Goal: Information Seeking & Learning: Learn about a topic

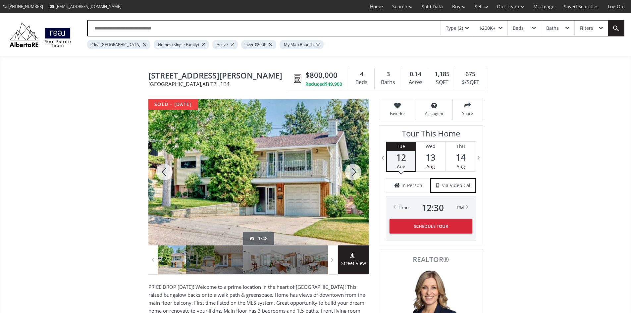
click at [356, 174] on div at bounding box center [353, 172] width 32 height 146
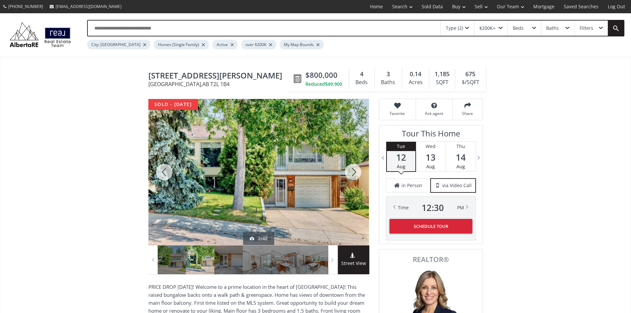
click at [355, 174] on div at bounding box center [353, 172] width 32 height 146
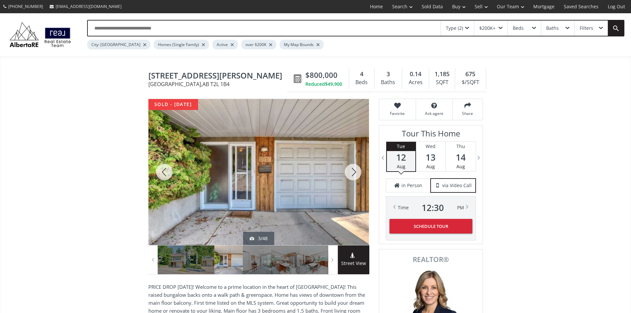
click at [354, 174] on div at bounding box center [353, 172] width 32 height 146
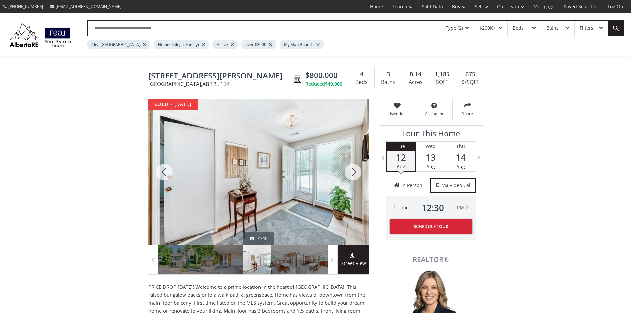
click at [355, 173] on div at bounding box center [353, 172] width 32 height 146
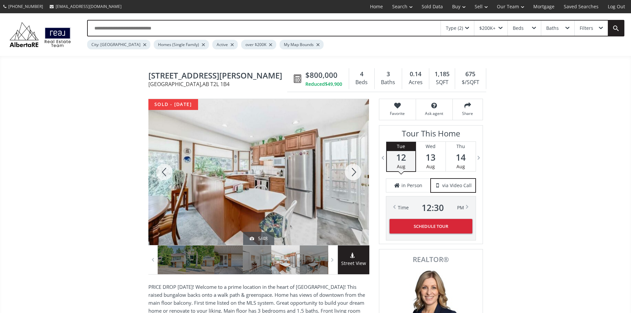
click at [355, 173] on div at bounding box center [353, 172] width 32 height 146
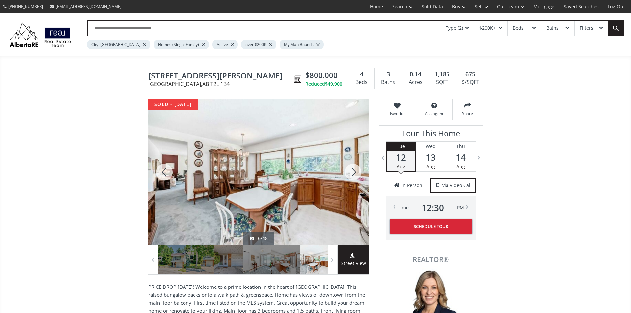
click at [355, 173] on div at bounding box center [353, 172] width 32 height 146
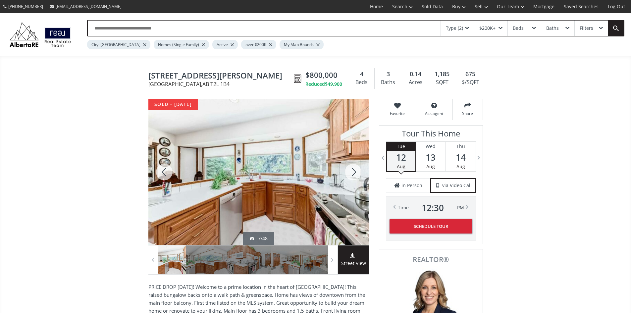
click at [355, 172] on div at bounding box center [353, 172] width 32 height 146
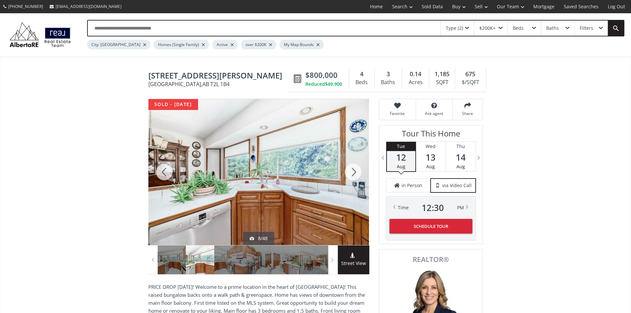
click at [355, 172] on div at bounding box center [353, 172] width 32 height 146
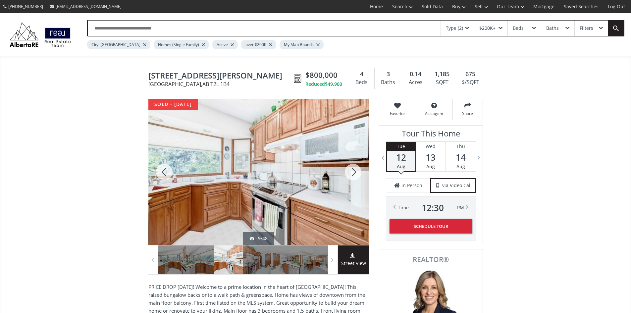
click at [355, 172] on div at bounding box center [353, 172] width 32 height 146
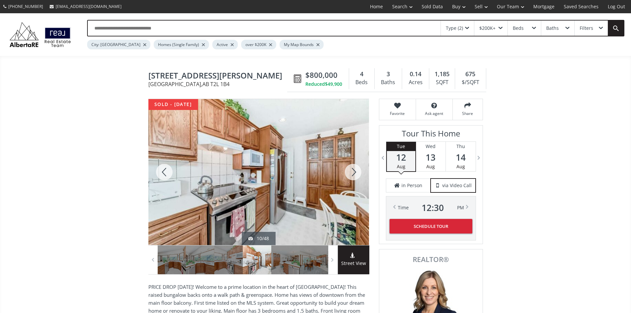
click at [356, 171] on div at bounding box center [353, 172] width 32 height 146
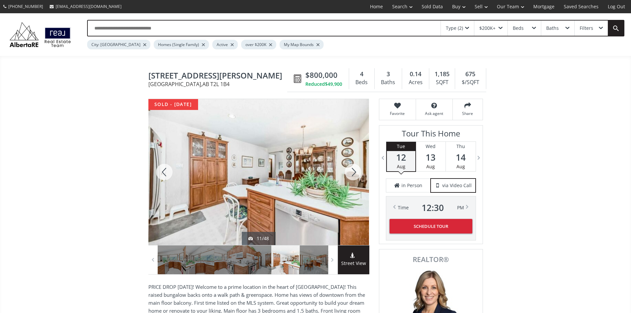
click at [357, 173] on div at bounding box center [353, 172] width 32 height 146
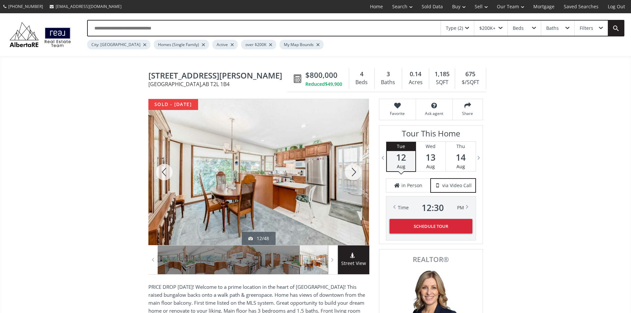
click at [358, 173] on div at bounding box center [353, 172] width 32 height 146
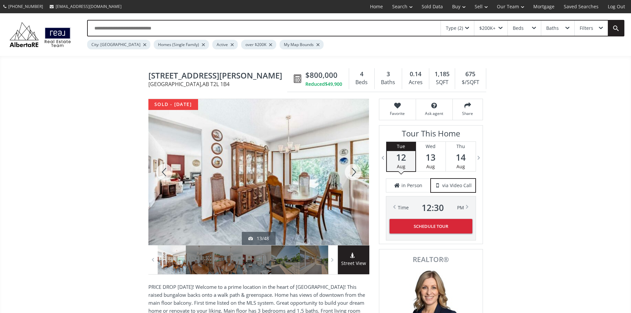
click at [358, 173] on div at bounding box center [353, 172] width 32 height 146
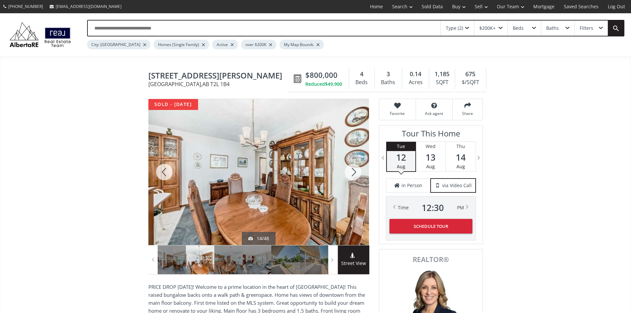
click at [352, 173] on div at bounding box center [353, 172] width 32 height 146
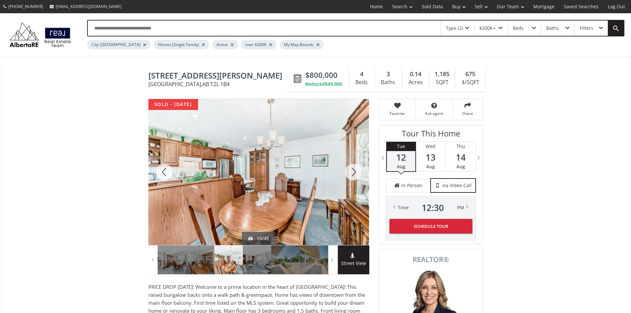
click at [354, 172] on div at bounding box center [353, 172] width 32 height 146
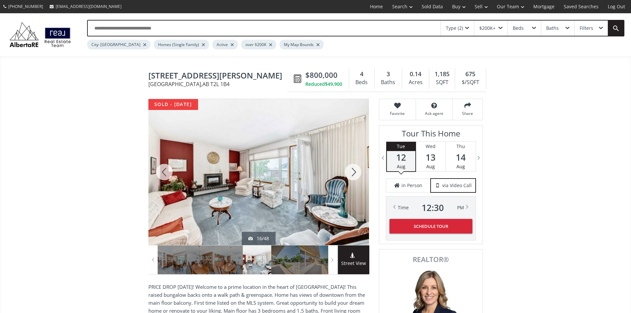
click at [170, 174] on div at bounding box center [164, 172] width 32 height 146
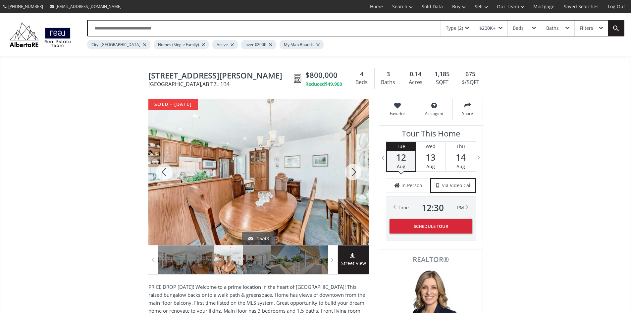
click at [170, 174] on div at bounding box center [164, 172] width 32 height 146
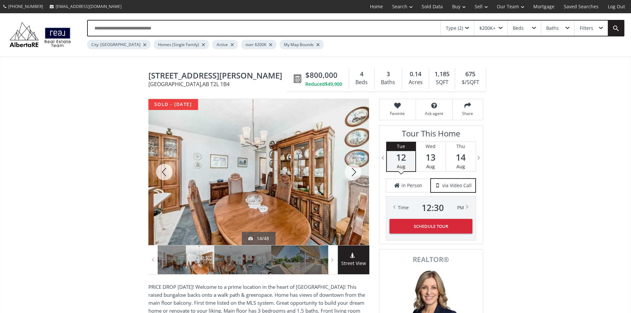
click at [170, 174] on div at bounding box center [164, 172] width 32 height 146
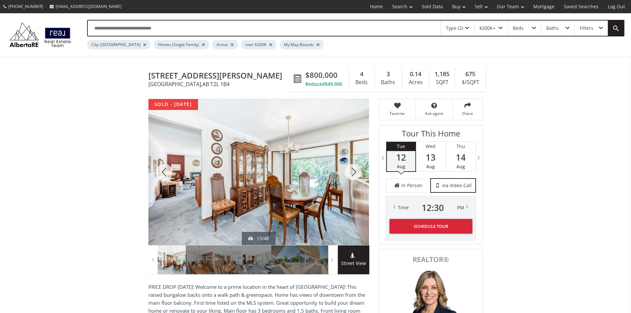
click at [356, 173] on div at bounding box center [353, 172] width 32 height 146
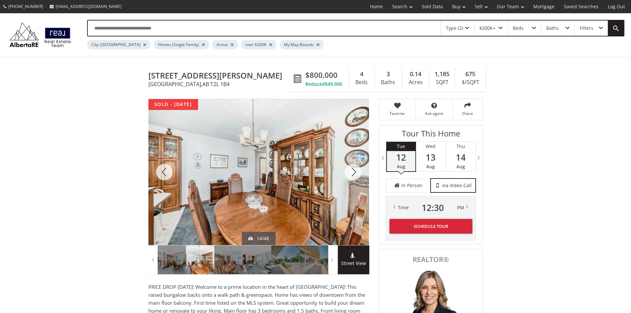
click at [356, 173] on div at bounding box center [353, 172] width 32 height 146
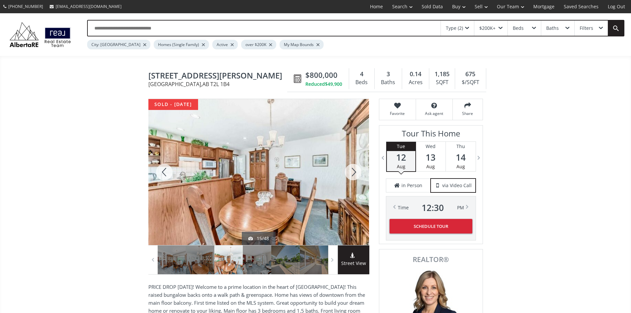
click at [356, 173] on div at bounding box center [353, 172] width 32 height 146
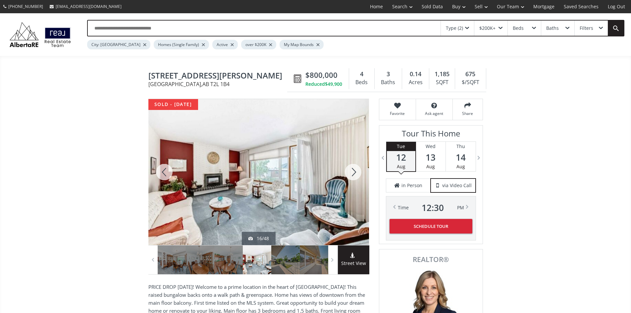
click at [161, 170] on div at bounding box center [164, 172] width 32 height 146
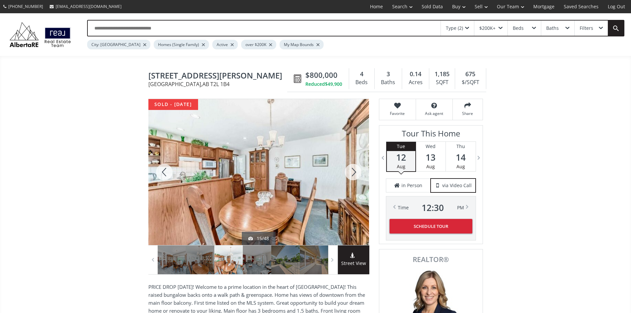
click at [163, 172] on div at bounding box center [164, 172] width 32 height 146
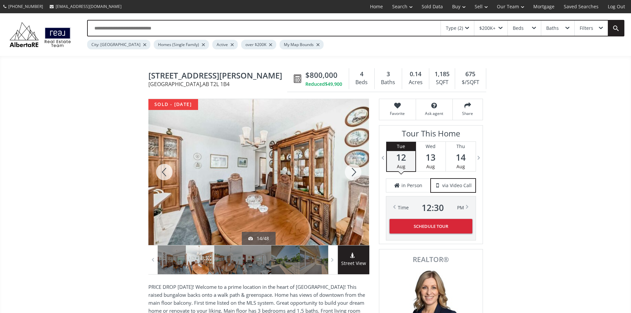
click at [163, 172] on div at bounding box center [164, 172] width 32 height 146
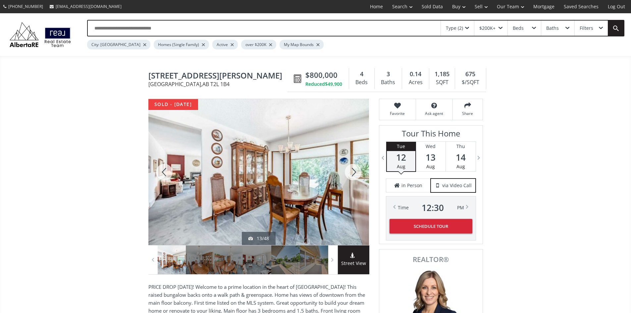
click at [163, 172] on div at bounding box center [164, 172] width 32 height 146
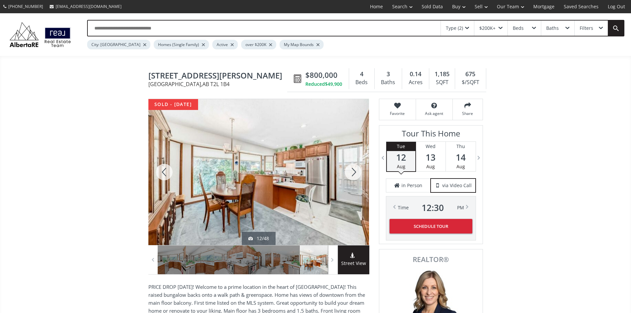
click at [163, 172] on div at bounding box center [164, 172] width 32 height 146
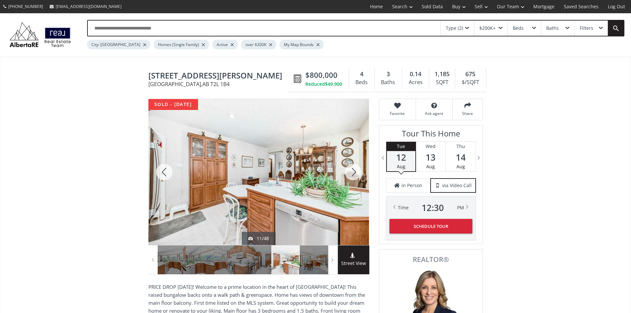
click at [349, 174] on div at bounding box center [353, 172] width 32 height 146
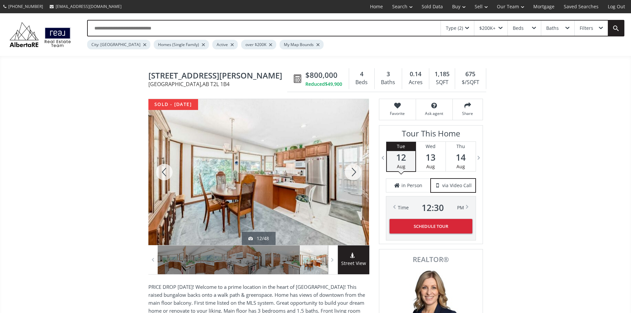
click at [350, 174] on div at bounding box center [353, 172] width 32 height 146
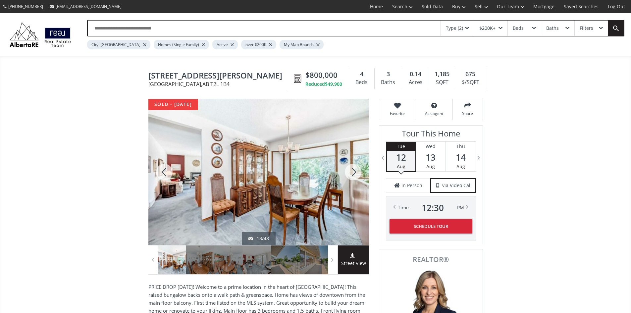
click at [350, 174] on div at bounding box center [353, 172] width 32 height 146
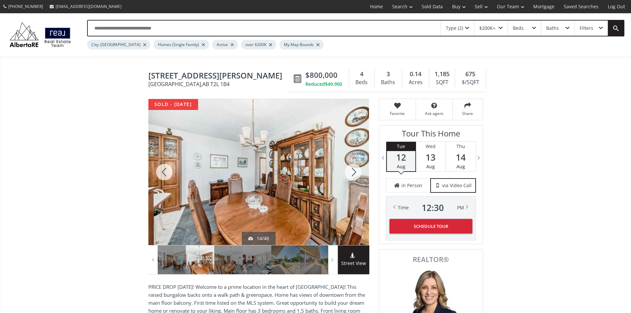
click at [350, 174] on div at bounding box center [353, 172] width 32 height 146
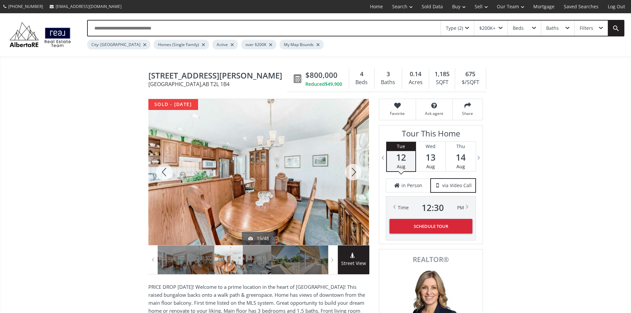
click at [350, 174] on div at bounding box center [353, 172] width 32 height 146
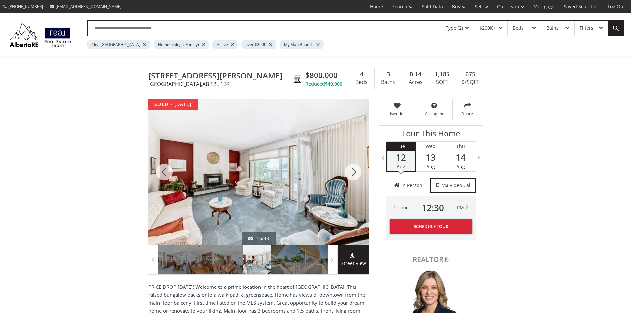
click at [350, 174] on div at bounding box center [353, 172] width 32 height 146
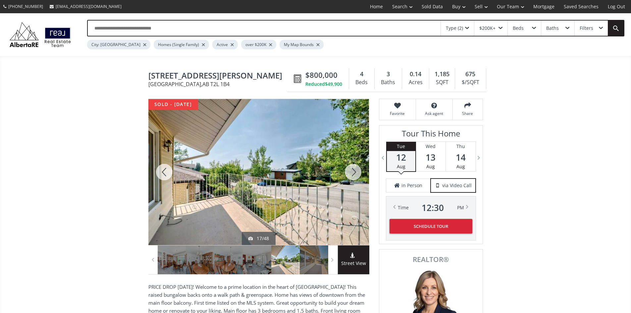
click at [170, 174] on div at bounding box center [164, 172] width 32 height 146
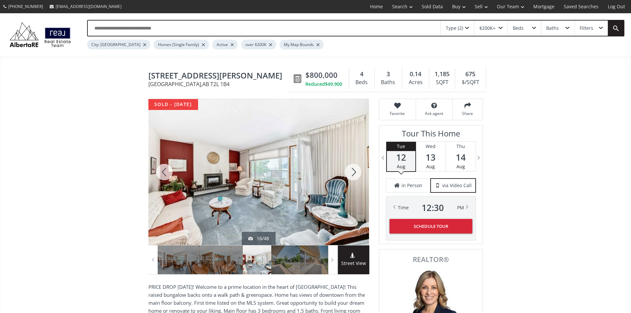
click at [354, 174] on div at bounding box center [353, 172] width 32 height 146
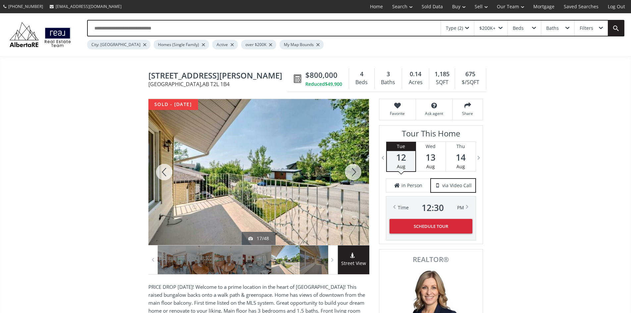
click at [354, 174] on div at bounding box center [353, 172] width 32 height 146
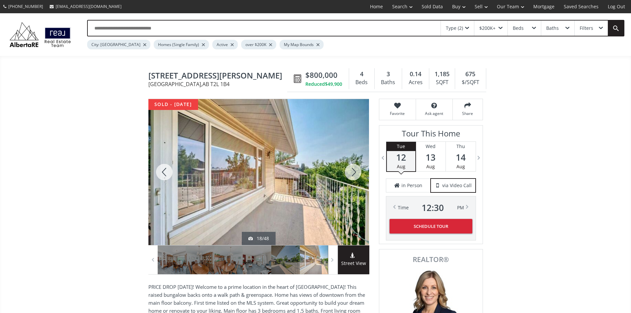
click at [354, 174] on div at bounding box center [353, 172] width 32 height 146
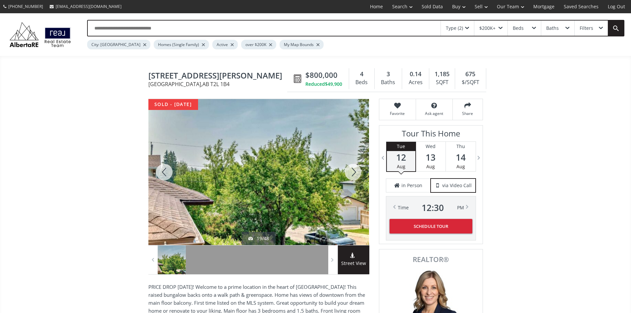
click at [354, 174] on div at bounding box center [353, 172] width 32 height 146
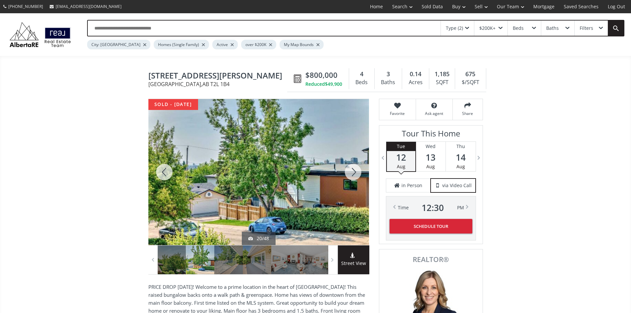
click at [352, 174] on div at bounding box center [353, 172] width 32 height 146
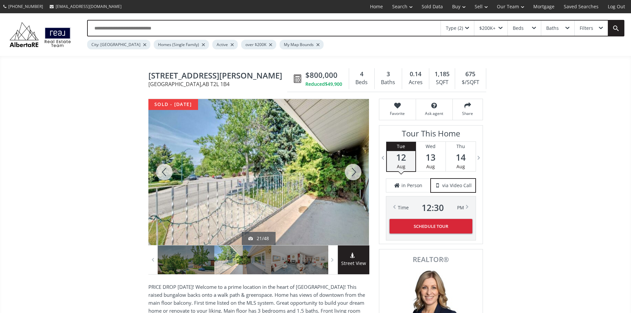
click at [352, 174] on div at bounding box center [353, 172] width 32 height 146
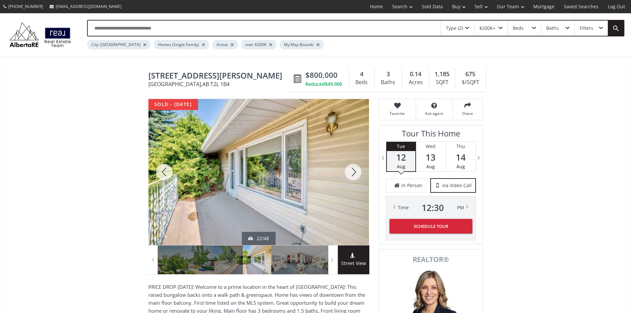
click at [352, 174] on div at bounding box center [353, 172] width 32 height 146
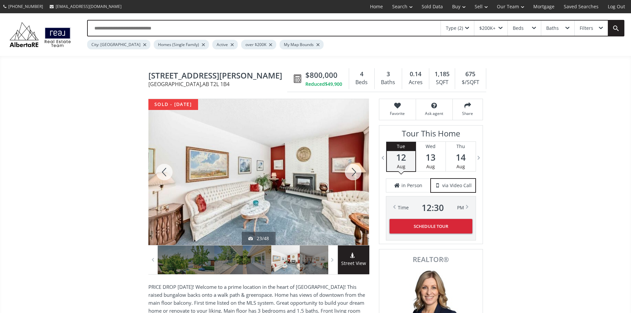
click at [352, 174] on div at bounding box center [353, 172] width 32 height 146
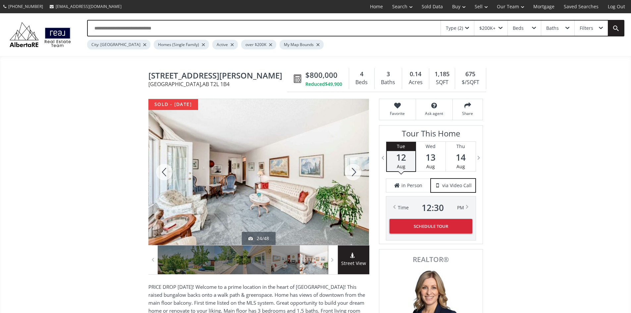
click at [353, 173] on div at bounding box center [353, 172] width 32 height 146
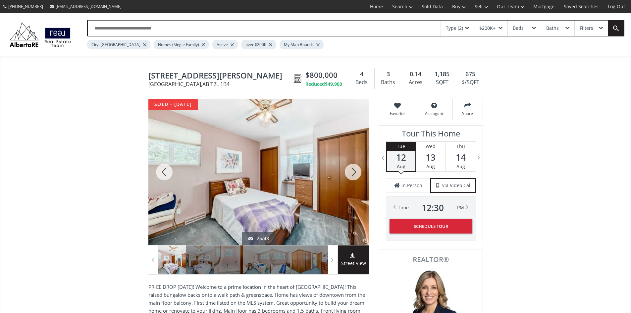
click at [355, 173] on div at bounding box center [353, 172] width 32 height 146
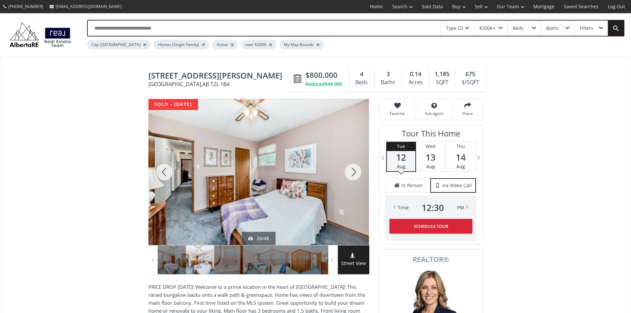
click at [168, 176] on div at bounding box center [164, 172] width 32 height 146
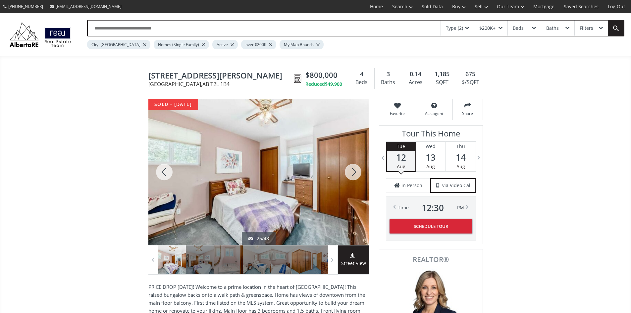
click at [352, 172] on div at bounding box center [353, 172] width 32 height 146
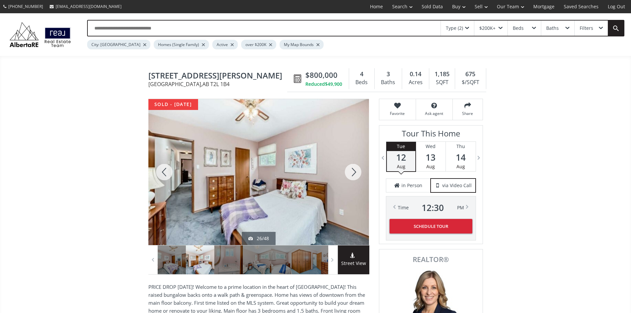
click at [352, 172] on div at bounding box center [353, 172] width 32 height 146
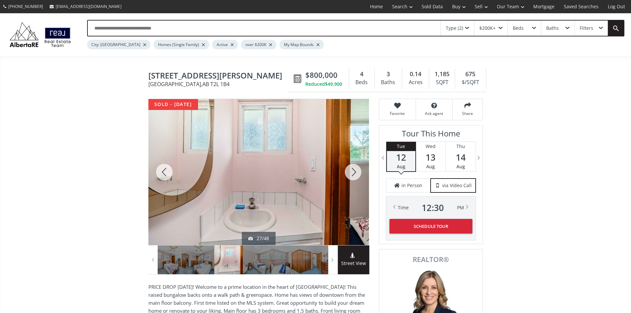
click at [353, 172] on div at bounding box center [353, 172] width 32 height 146
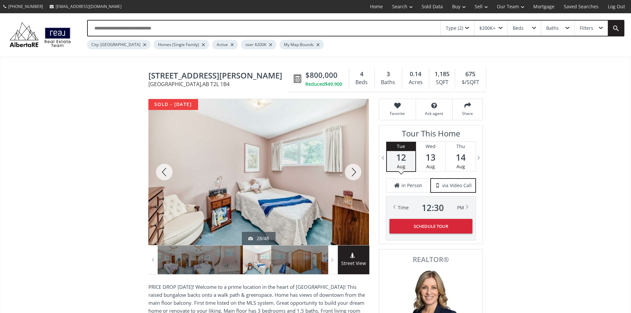
click at [353, 172] on div at bounding box center [353, 172] width 32 height 146
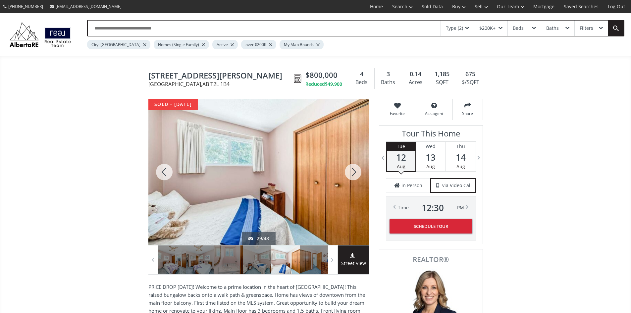
click at [353, 172] on div at bounding box center [353, 172] width 32 height 146
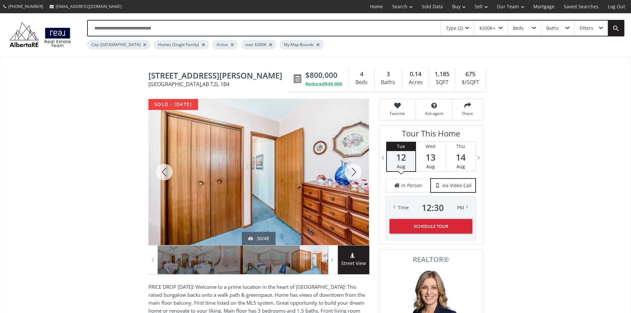
click at [353, 172] on div at bounding box center [353, 172] width 32 height 146
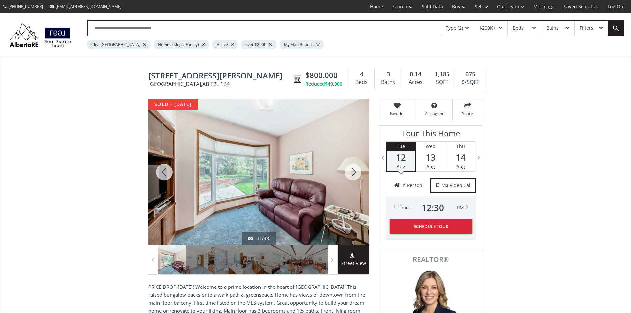
click at [354, 174] on div at bounding box center [353, 172] width 32 height 146
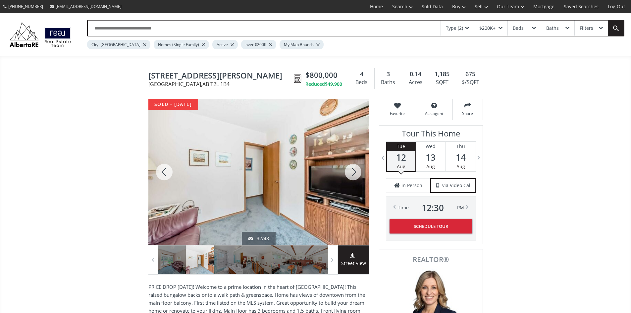
click at [354, 174] on div at bounding box center [353, 172] width 32 height 146
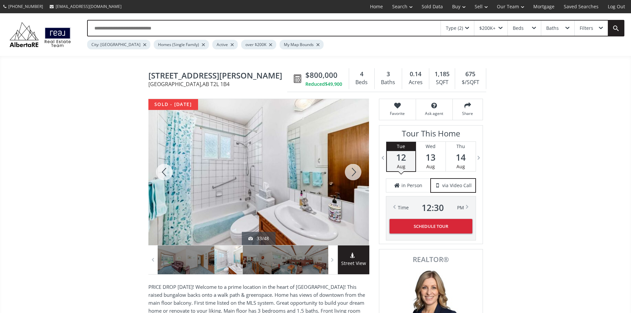
click at [351, 173] on div at bounding box center [353, 172] width 32 height 146
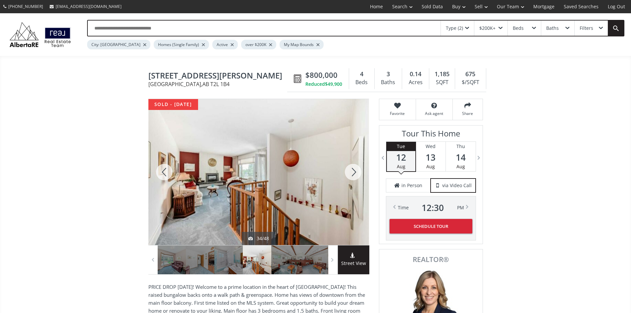
click at [353, 170] on div at bounding box center [353, 172] width 32 height 146
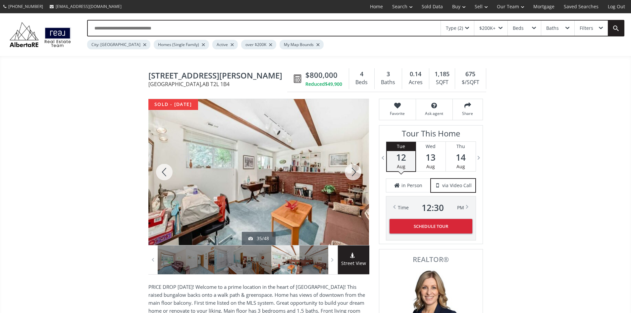
click at [353, 170] on div at bounding box center [353, 172] width 32 height 146
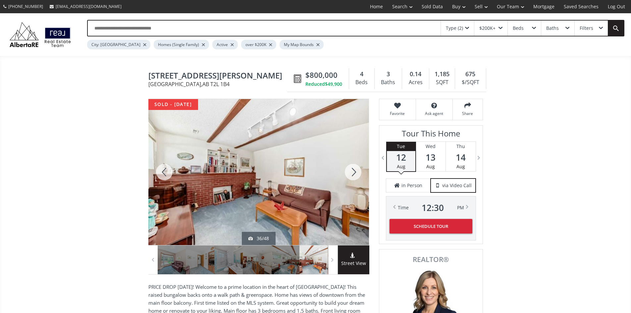
click at [353, 170] on div at bounding box center [353, 172] width 32 height 146
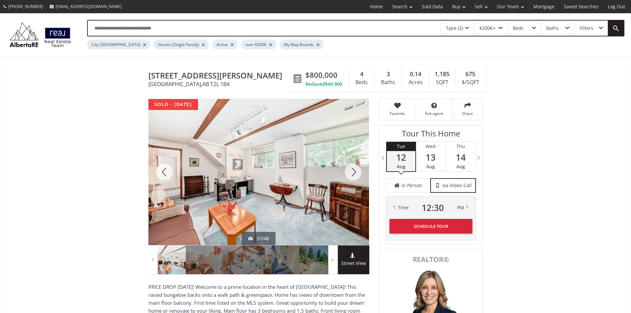
click at [167, 173] on div at bounding box center [164, 172] width 32 height 146
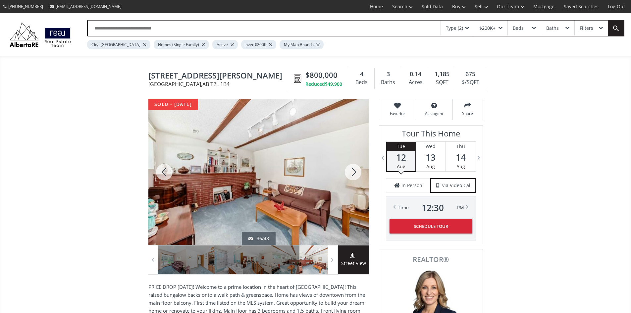
click at [167, 173] on div at bounding box center [164, 172] width 32 height 146
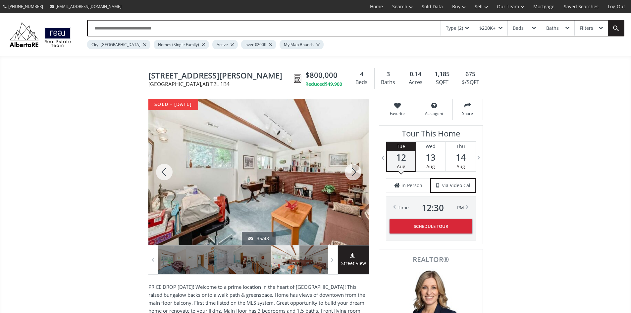
click at [167, 173] on div at bounding box center [164, 172] width 32 height 146
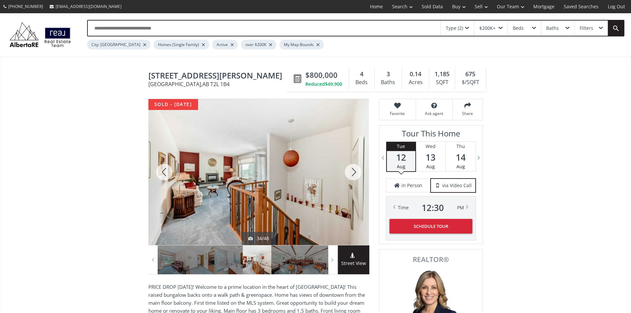
click at [352, 176] on div at bounding box center [353, 172] width 32 height 146
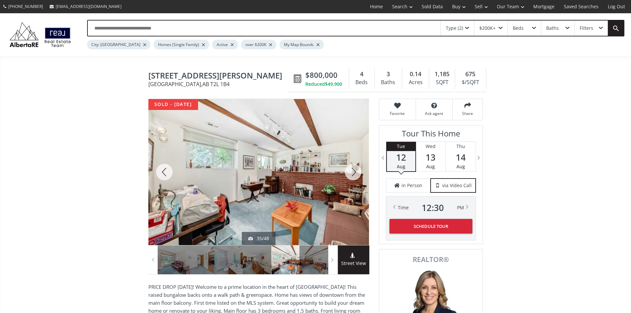
click at [352, 176] on div at bounding box center [353, 172] width 32 height 146
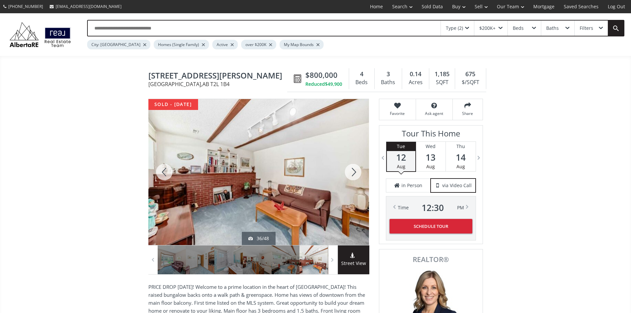
click at [352, 176] on div at bounding box center [353, 172] width 32 height 146
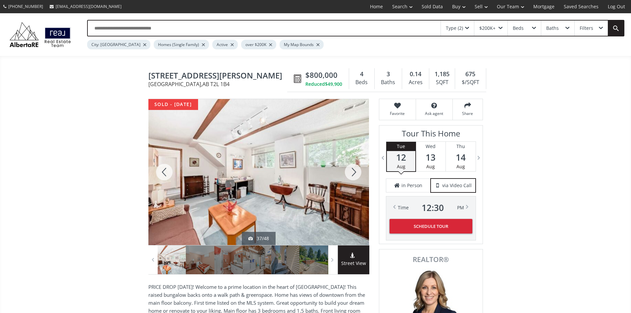
click at [352, 176] on div at bounding box center [353, 172] width 32 height 146
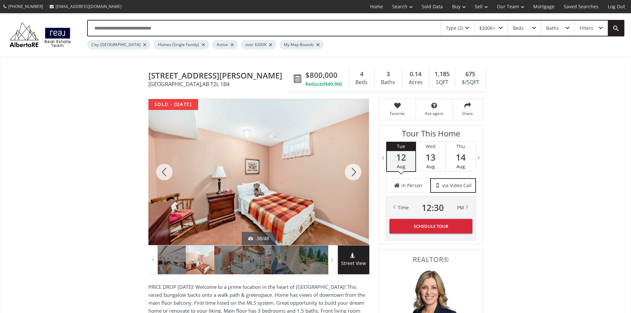
click at [352, 176] on div at bounding box center [353, 172] width 32 height 146
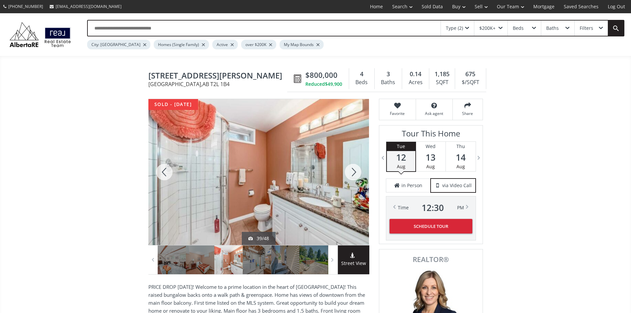
click at [351, 172] on div at bounding box center [353, 172] width 32 height 146
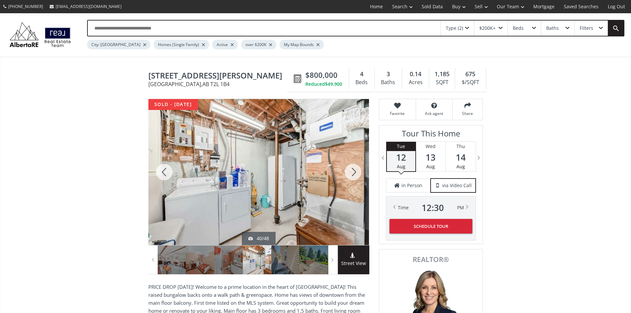
click at [351, 172] on div at bounding box center [353, 172] width 32 height 146
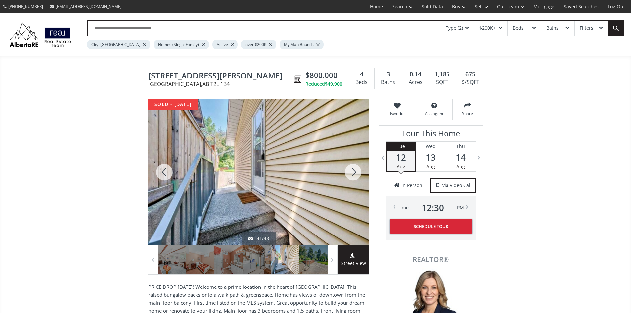
click at [351, 172] on div at bounding box center [353, 172] width 32 height 146
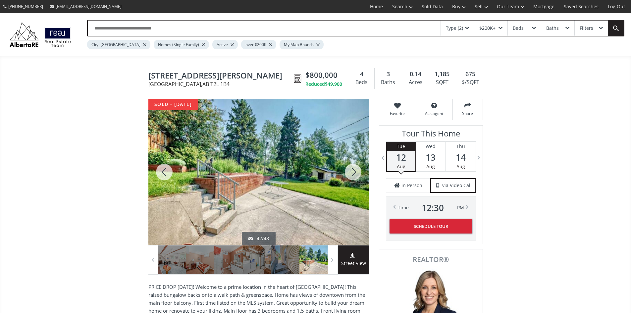
click at [351, 171] on div at bounding box center [353, 172] width 32 height 146
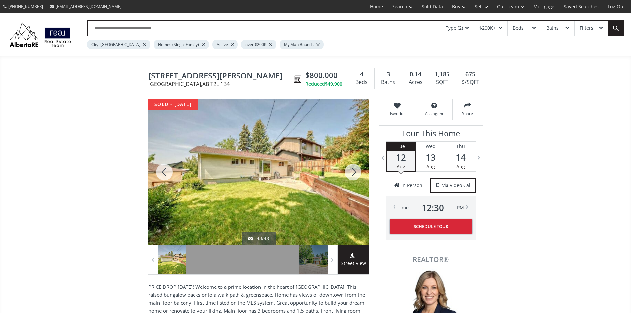
click at [352, 170] on div at bounding box center [353, 172] width 32 height 146
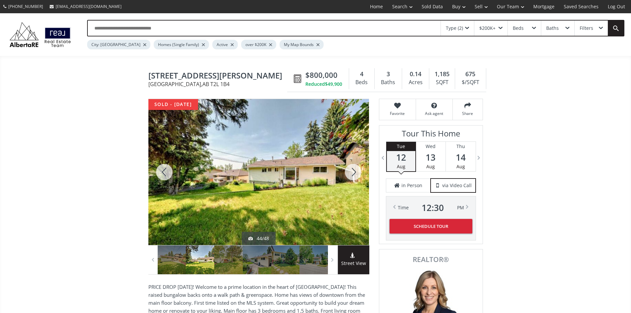
click at [352, 170] on div at bounding box center [353, 172] width 32 height 146
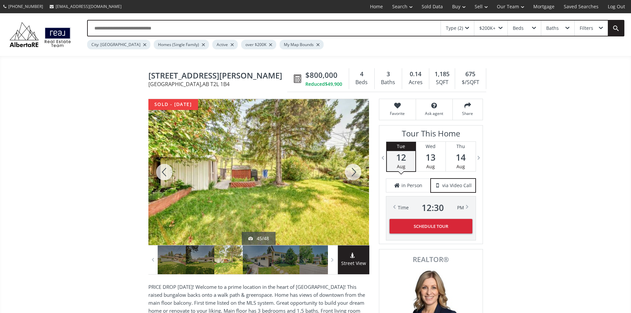
click at [352, 170] on div at bounding box center [353, 172] width 32 height 146
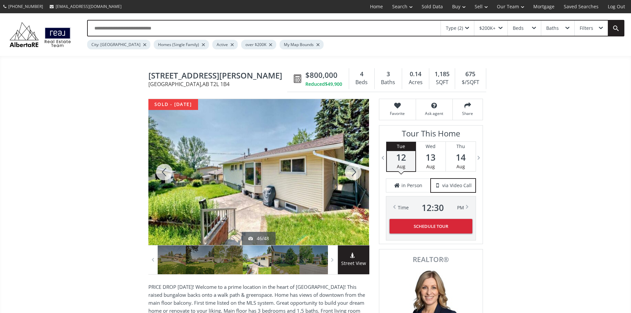
click at [352, 170] on div at bounding box center [353, 172] width 32 height 146
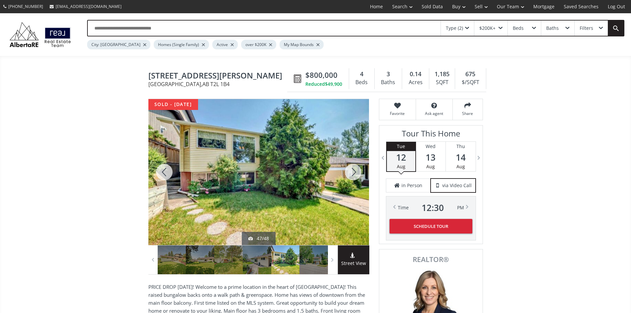
click at [357, 175] on div at bounding box center [353, 172] width 32 height 146
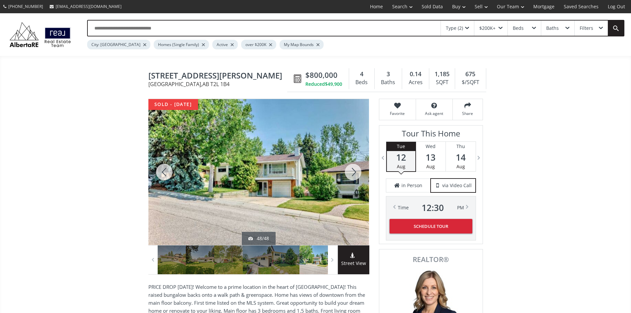
click at [350, 266] on span "Street View" at bounding box center [353, 264] width 31 height 8
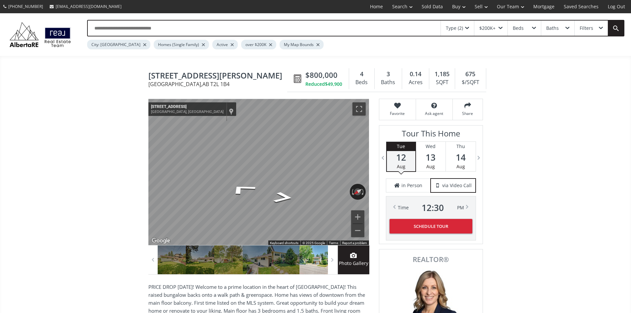
click at [244, 210] on icon "Go Southwest, Cannon Rd NW" at bounding box center [253, 206] width 45 height 12
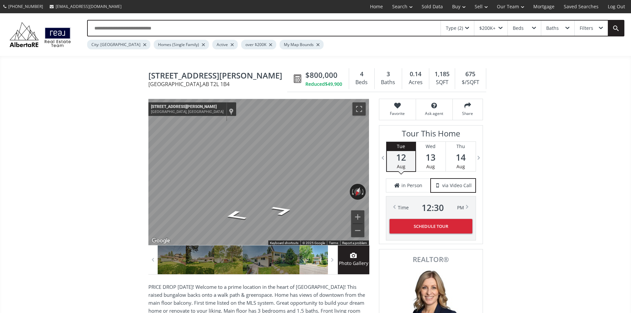
drag, startPoint x: 373, startPoint y: 172, endPoint x: 33, endPoint y: 145, distance: 341.1
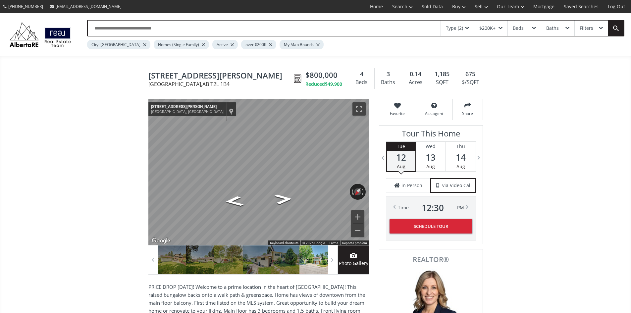
click at [282, 200] on icon "Go Southwest, Cannon Rd NW" at bounding box center [282, 198] width 35 height 16
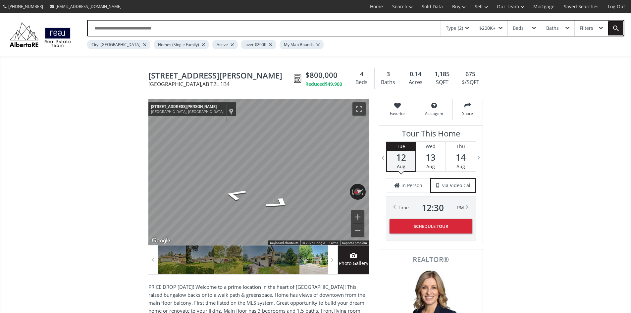
click at [615, 28] on link at bounding box center [616, 28] width 16 height 15
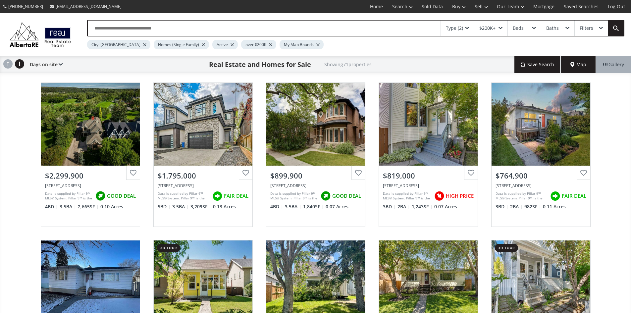
click at [581, 66] on span "Map" at bounding box center [578, 64] width 16 height 7
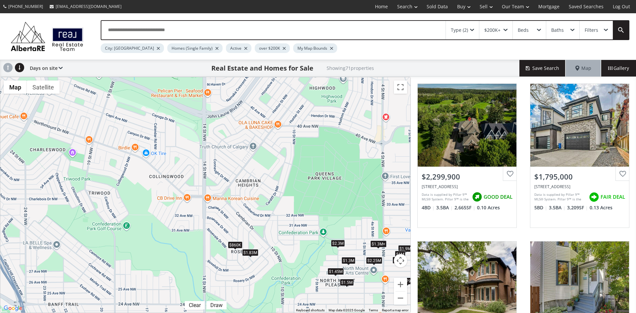
drag, startPoint x: 126, startPoint y: 129, endPoint x: 311, endPoint y: 283, distance: 240.3
click at [311, 285] on div "To navigate, press the arrow keys. $2.3M $1.8M $900K $819K $765K $860K $480K $6…" at bounding box center [205, 194] width 410 height 235
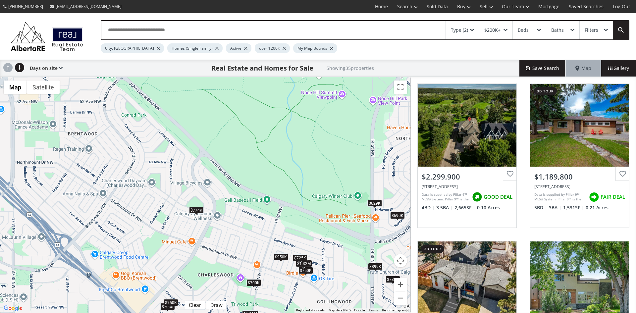
drag, startPoint x: 114, startPoint y: 123, endPoint x: 278, endPoint y: 244, distance: 204.1
click at [278, 244] on div "To navigate, press the arrow keys. $2.3M $1.19M $1.03M $1.7M $700K $700K $1.11M…" at bounding box center [205, 194] width 410 height 235
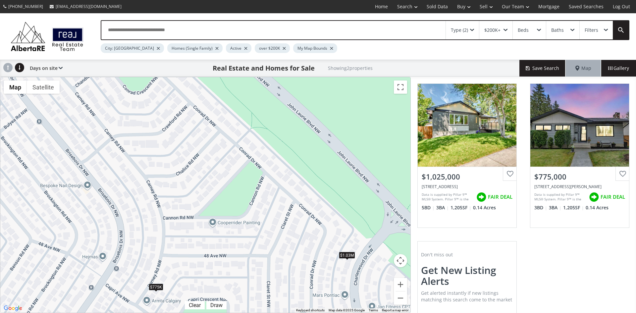
drag, startPoint x: 133, startPoint y: 130, endPoint x: 231, endPoint y: 183, distance: 110.7
click at [231, 183] on div "To navigate, press the arrow keys. $1.03M $775K" at bounding box center [205, 194] width 410 height 235
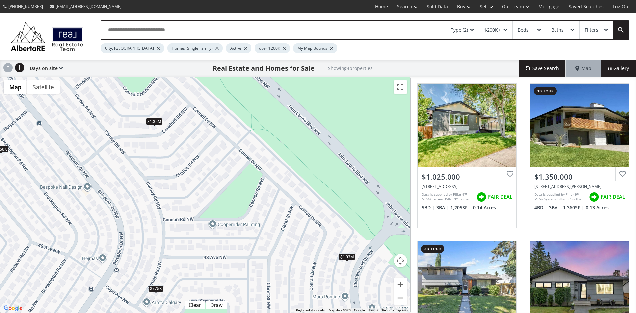
click at [151, 122] on div "$1.35M" at bounding box center [154, 121] width 16 height 7
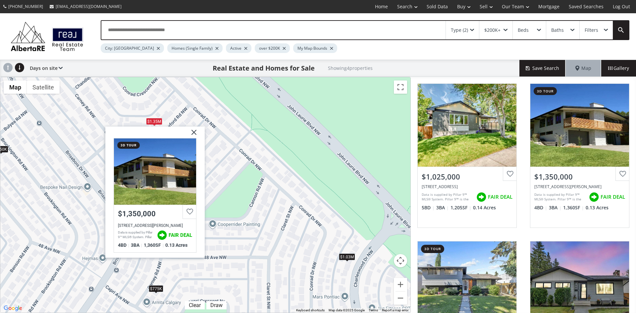
click at [193, 133] on img at bounding box center [191, 134] width 17 height 17
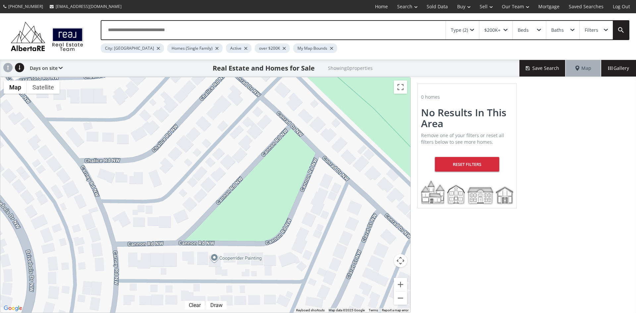
click at [471, 27] on div "Type (2)" at bounding box center [462, 30] width 33 height 19
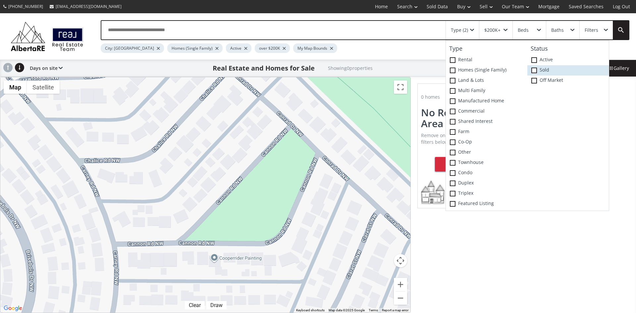
click at [534, 69] on span at bounding box center [534, 71] width 6 height 6
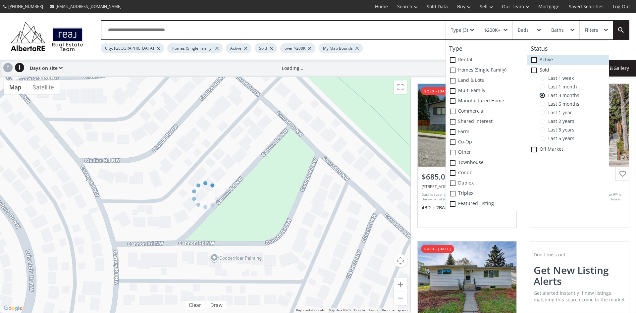
click at [531, 59] on span at bounding box center [534, 60] width 6 height 6
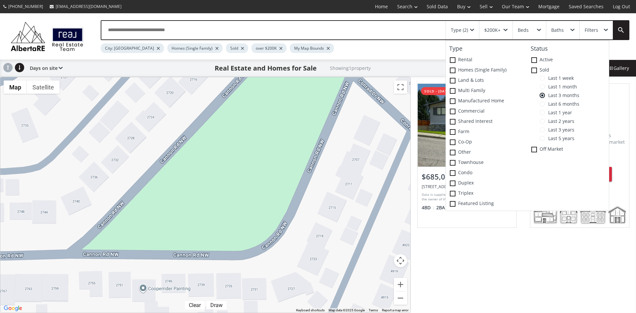
drag, startPoint x: 269, startPoint y: 203, endPoint x: 246, endPoint y: 179, distance: 33.5
click at [246, 179] on div "To navigate, press the arrow keys. $685K" at bounding box center [205, 194] width 410 height 235
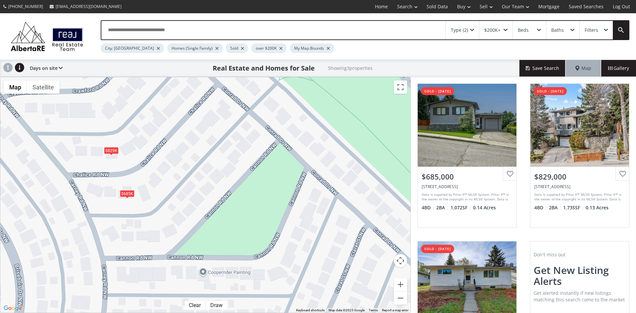
drag, startPoint x: 242, startPoint y: 182, endPoint x: 249, endPoint y: 225, distance: 42.6
click at [249, 225] on div "To navigate, press the arrow keys. $685K $829K $800K" at bounding box center [205, 194] width 410 height 235
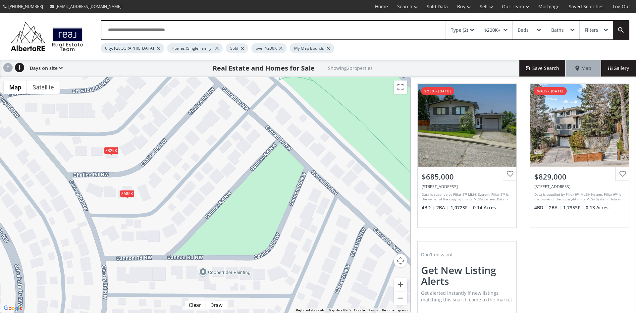
click at [472, 29] on span at bounding box center [472, 30] width 4 height 3
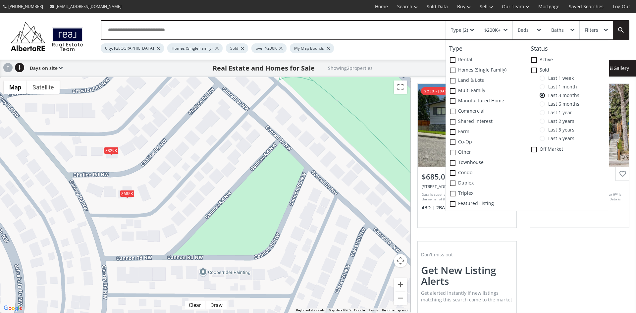
click at [543, 104] on span at bounding box center [541, 103] width 5 height 5
click at [543, 114] on span at bounding box center [541, 112] width 5 height 5
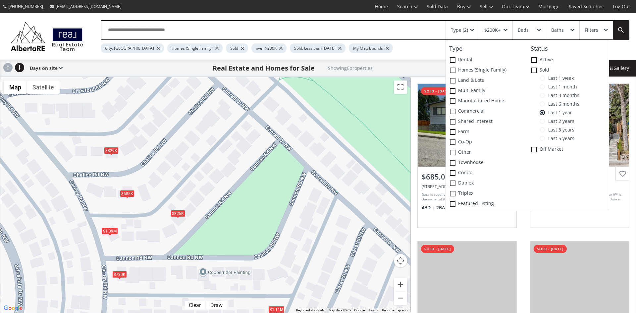
click at [180, 213] on div "$825K" at bounding box center [178, 213] width 15 height 7
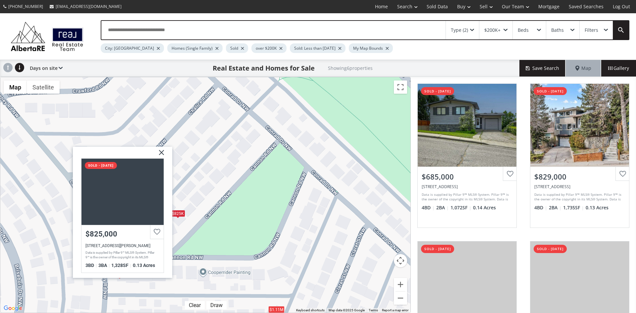
click at [162, 152] on img at bounding box center [159, 154] width 17 height 17
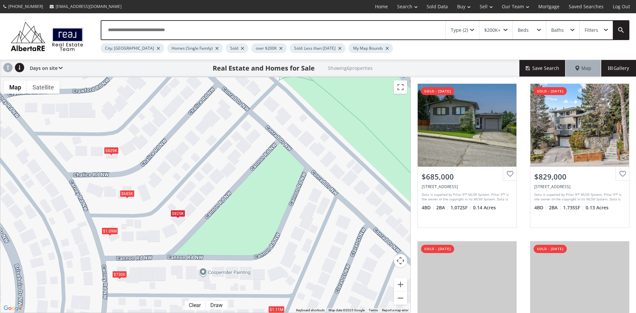
click at [108, 229] on div "$1.09M" at bounding box center [110, 230] width 16 height 7
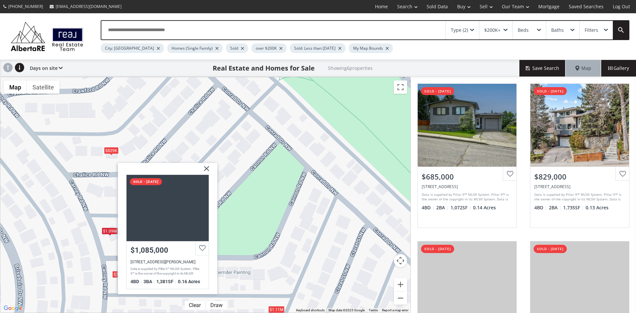
click at [206, 168] on img at bounding box center [204, 171] width 17 height 17
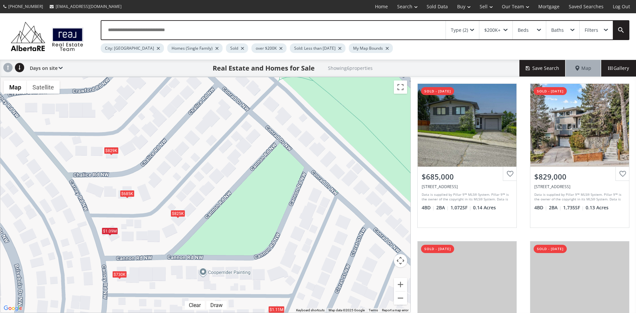
click at [117, 275] on div "$730K" at bounding box center [119, 274] width 15 height 7
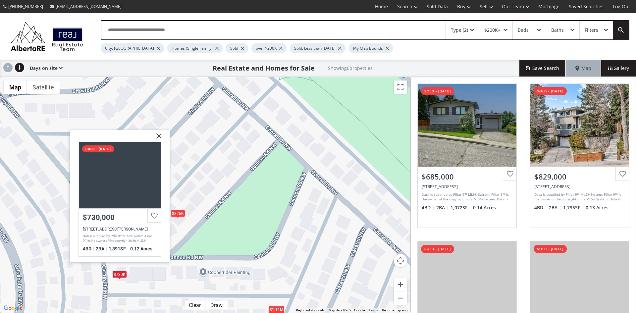
click at [158, 135] on img at bounding box center [156, 138] width 17 height 17
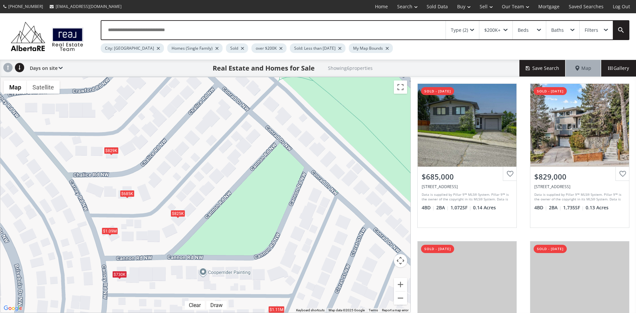
click at [474, 28] on div "Type (2)" at bounding box center [462, 30] width 33 height 19
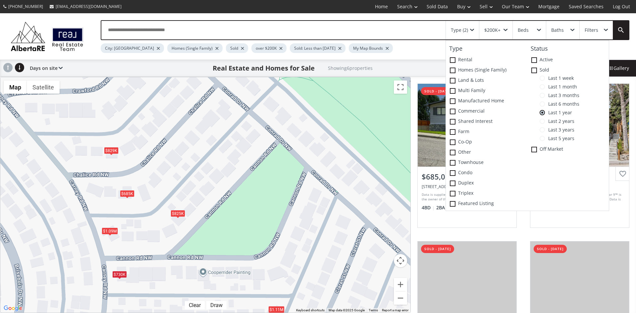
click at [541, 121] on span at bounding box center [541, 121] width 5 height 5
click at [544, 129] on span at bounding box center [541, 129] width 5 height 5
click at [191, 270] on div "$1.91M" at bounding box center [189, 270] width 16 height 7
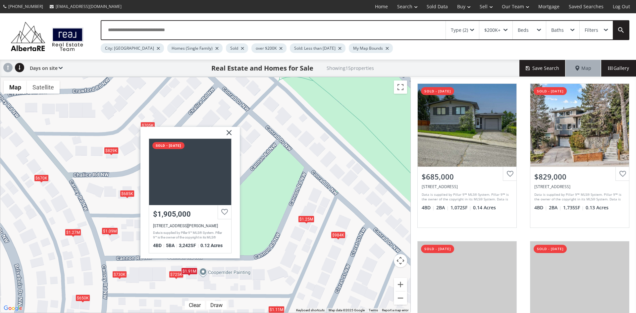
click at [228, 131] on img at bounding box center [226, 134] width 17 height 17
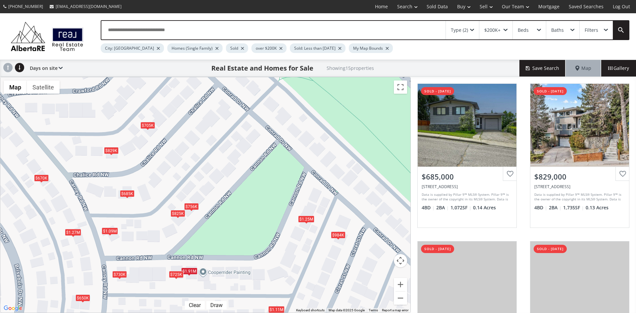
click at [178, 276] on div "$725K" at bounding box center [176, 274] width 15 height 7
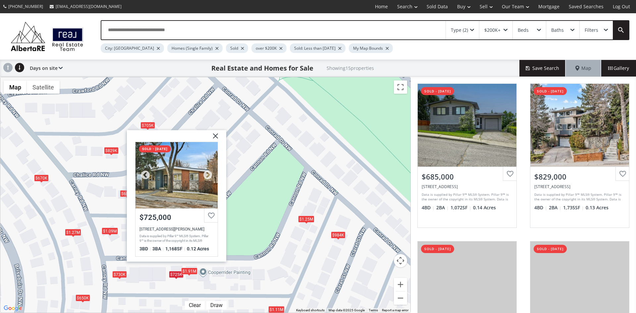
click at [174, 183] on div at bounding box center [176, 175] width 82 height 66
click at [215, 134] on img at bounding box center [213, 138] width 17 height 17
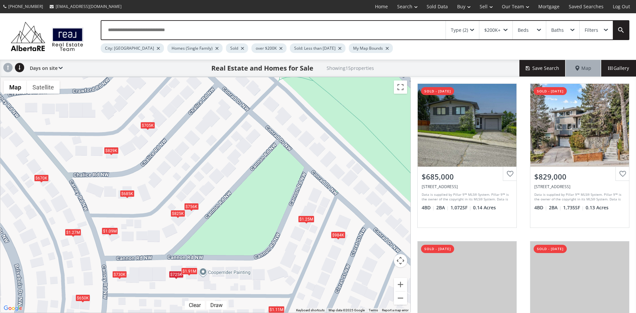
click at [473, 29] on span at bounding box center [472, 30] width 4 height 3
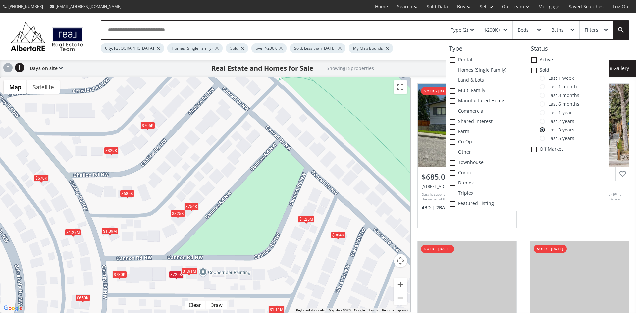
click at [542, 137] on span at bounding box center [541, 138] width 5 height 5
click at [177, 213] on div "$825K" at bounding box center [178, 213] width 15 height 7
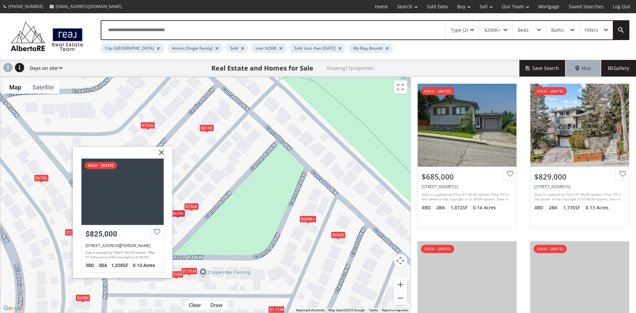
click at [163, 152] on img at bounding box center [159, 154] width 17 height 17
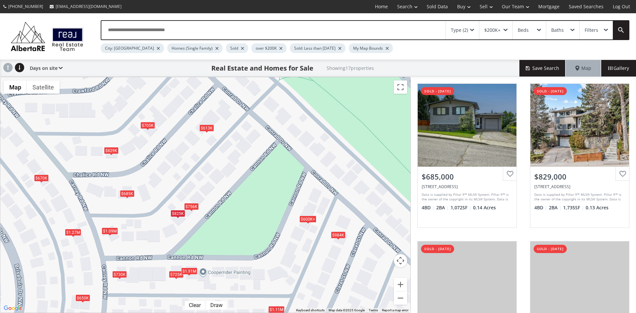
click at [105, 230] on div "$1.09M" at bounding box center [110, 230] width 16 height 7
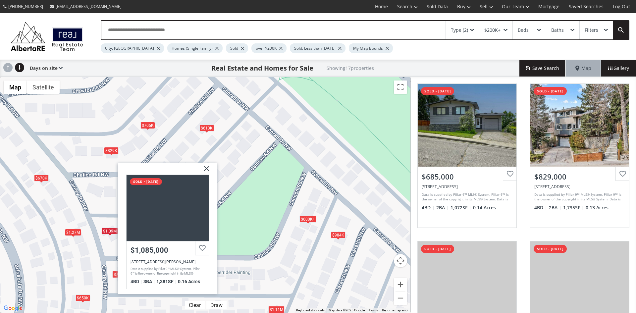
click at [206, 168] on img at bounding box center [204, 171] width 17 height 17
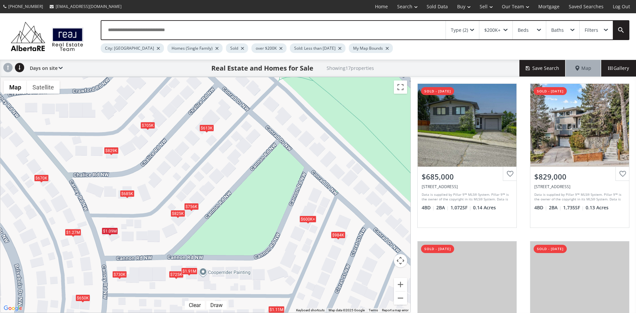
click at [123, 274] on div "$730K" at bounding box center [119, 274] width 15 height 7
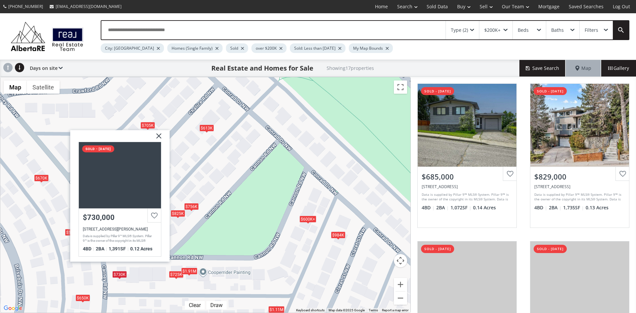
click at [158, 135] on img at bounding box center [156, 138] width 17 height 17
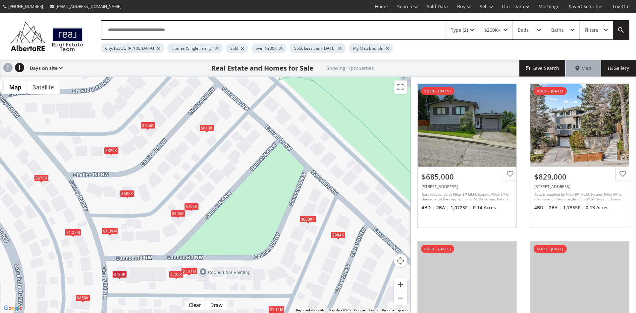
click at [176, 274] on div "$725K" at bounding box center [176, 274] width 15 height 7
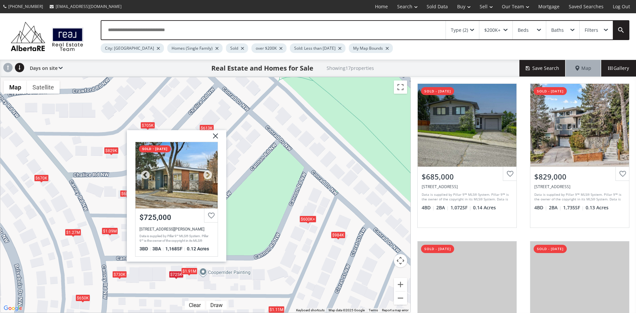
click at [173, 185] on div at bounding box center [176, 175] width 82 height 66
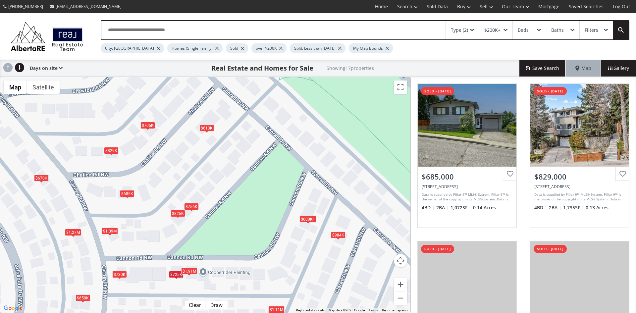
click at [307, 221] on div "$600K+" at bounding box center [307, 219] width 17 height 7
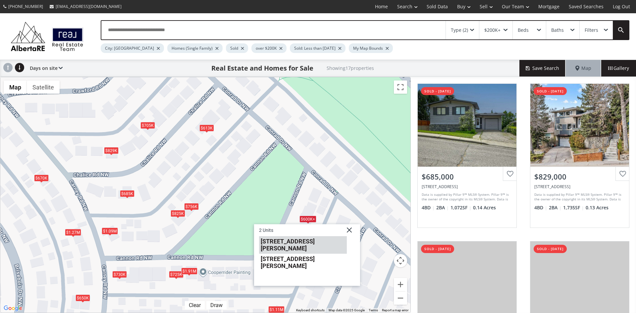
click at [305, 241] on li "[STREET_ADDRESS][PERSON_NAME]" at bounding box center [303, 245] width 88 height 18
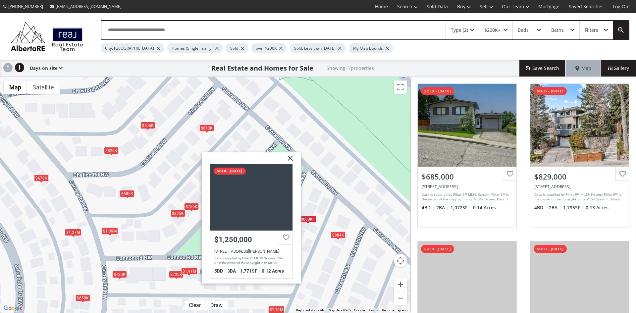
click at [289, 156] on img at bounding box center [287, 160] width 17 height 17
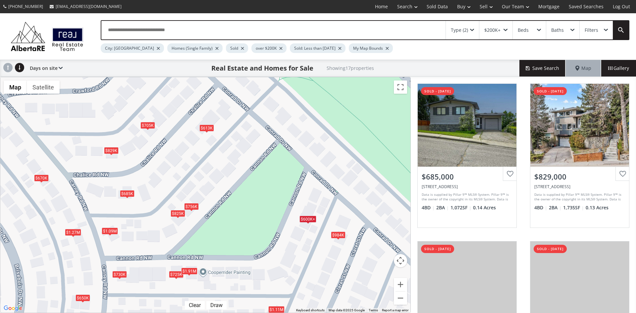
click at [309, 218] on div "$600K+" at bounding box center [307, 219] width 17 height 7
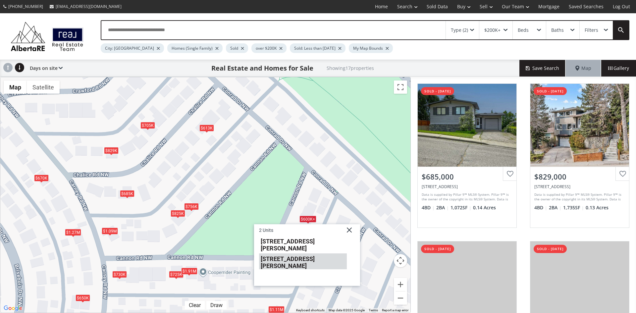
click at [285, 254] on li "[STREET_ADDRESS][PERSON_NAME]" at bounding box center [303, 262] width 88 height 16
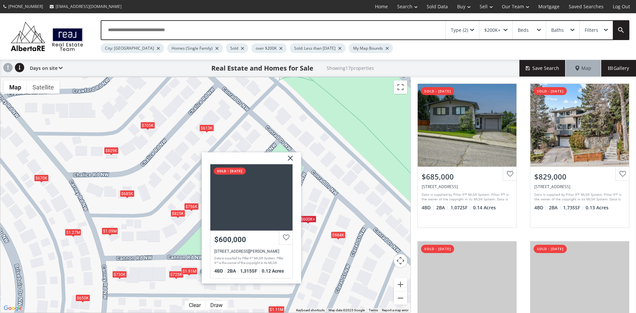
click at [289, 158] on img at bounding box center [287, 160] width 17 height 17
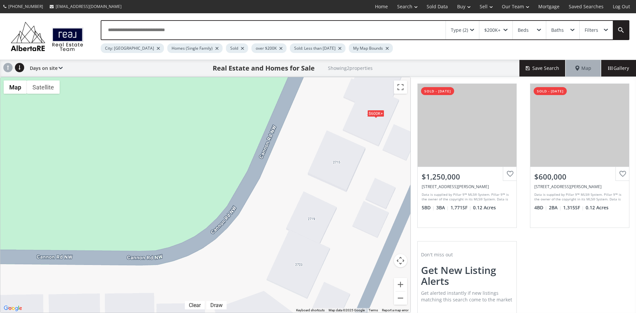
drag, startPoint x: 307, startPoint y: 246, endPoint x: 281, endPoint y: 196, distance: 56.4
click at [281, 196] on div "← Move left → Move right ↑ Move up ↓ Move down + Zoom in - Zoom out Home Jump l…" at bounding box center [205, 195] width 411 height 236
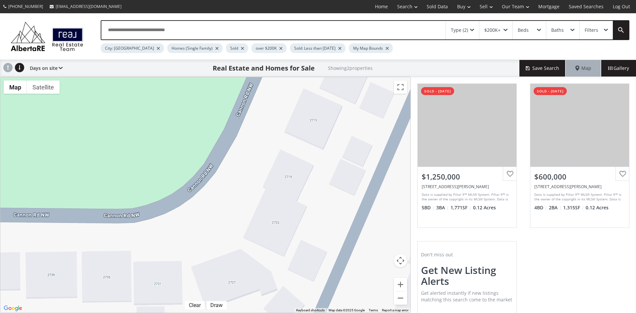
drag, startPoint x: 314, startPoint y: 244, endPoint x: 290, endPoint y: 202, distance: 48.3
click at [290, 202] on div "To navigate, press the arrow keys. $600K+ $600K+" at bounding box center [205, 194] width 410 height 235
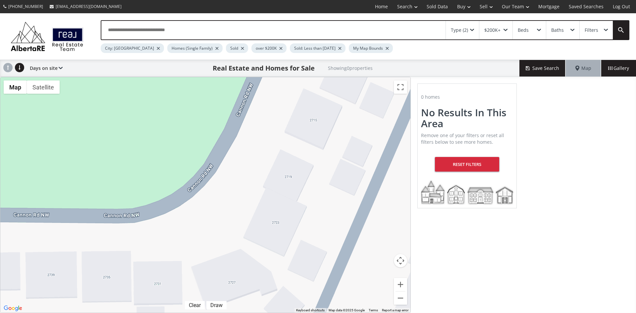
click at [473, 27] on div "Type (2)" at bounding box center [462, 30] width 33 height 19
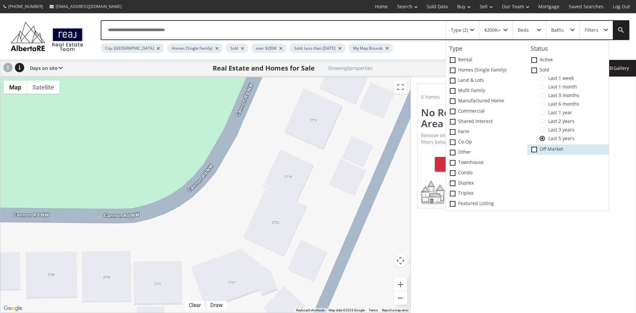
click at [535, 150] on span at bounding box center [534, 150] width 6 height 6
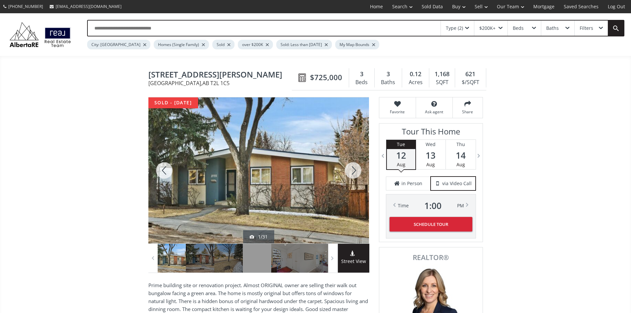
click at [353, 264] on span "Street View" at bounding box center [353, 262] width 31 height 8
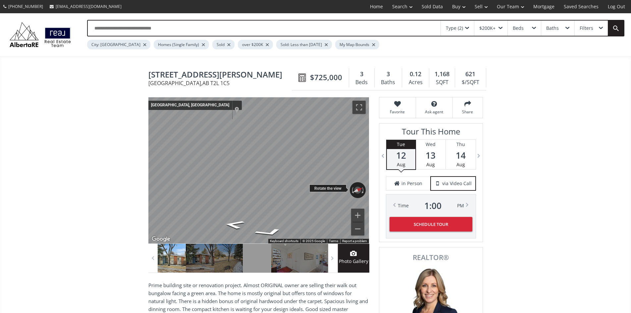
click at [212, 186] on div "← Move left → Move right ↑ Move up ↓ Move down + Zoom in - Zoom out Calgary, Al…" at bounding box center [258, 170] width 221 height 146
click at [243, 189] on div "← Move left → Move right ↑ Move up ↓ Move down + Zoom in - Zoom out Calgary, Al…" at bounding box center [258, 170] width 221 height 146
click at [234, 186] on div "← Move left → Move right ↑ Move up ↓ Move down + Zoom in - Zoom out 4913 Carney…" at bounding box center [258, 170] width 221 height 146
drag, startPoint x: 343, startPoint y: 193, endPoint x: 84, endPoint y: 159, distance: 260.5
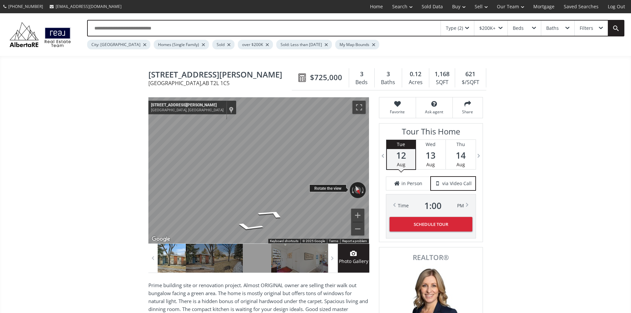
click at [334, 188] on div "← Move left → Move right ↑ Move up ↓ Move down + Zoom in - Zoom out 2744 Cannon…" at bounding box center [258, 170] width 221 height 146
click at [224, 191] on div "← Move left → Move right ↑ Move up ↓ Move down + Zoom in - Zoom out 2755 Cannon…" at bounding box center [258, 170] width 221 height 146
drag, startPoint x: 324, startPoint y: 188, endPoint x: 115, endPoint y: 165, distance: 210.3
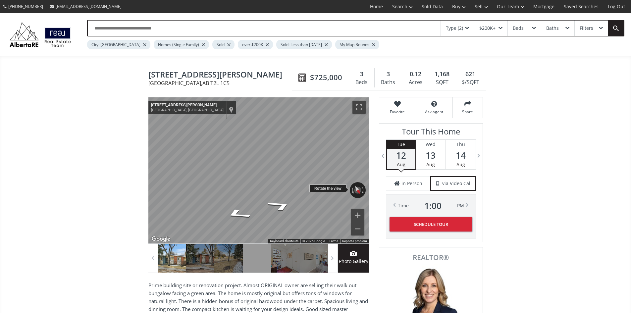
click at [229, 188] on div "← Move left → Move right ↑ Move up ↓ Move down + Zoom in - Zoom out 2755 Cannon…" at bounding box center [258, 170] width 221 height 146
click at [285, 198] on div "← Move left → Move right ↑ Move up ↓ Move down + Zoom in - Zoom out 2755 Cannon…" at bounding box center [258, 170] width 221 height 146
drag, startPoint x: 344, startPoint y: 194, endPoint x: 296, endPoint y: 242, distance: 67.9
click at [298, 243] on div "← Move left → Move right ↑ Move up ↓ Move down + Zoom in - Zoom out 2759 Cannon…" at bounding box center [258, 170] width 221 height 146
click at [361, 187] on div "← Move left → Move right ↑ Move up ↓ Move down + Zoom in - Zoom out 2759 Cannon…" at bounding box center [258, 170] width 221 height 146
